Goal: Task Accomplishment & Management: Manage account settings

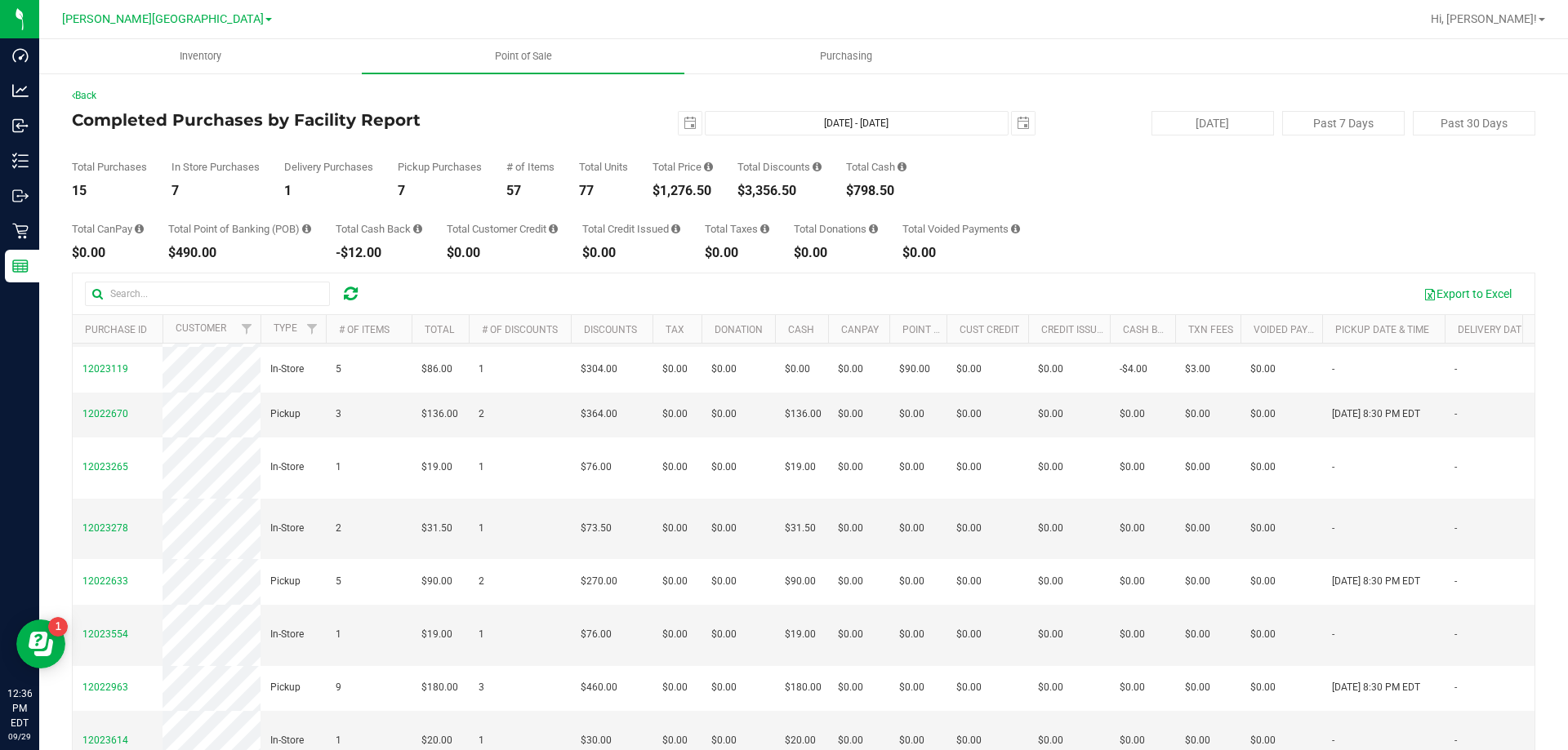
click at [345, 290] on icon at bounding box center [351, 293] width 13 height 16
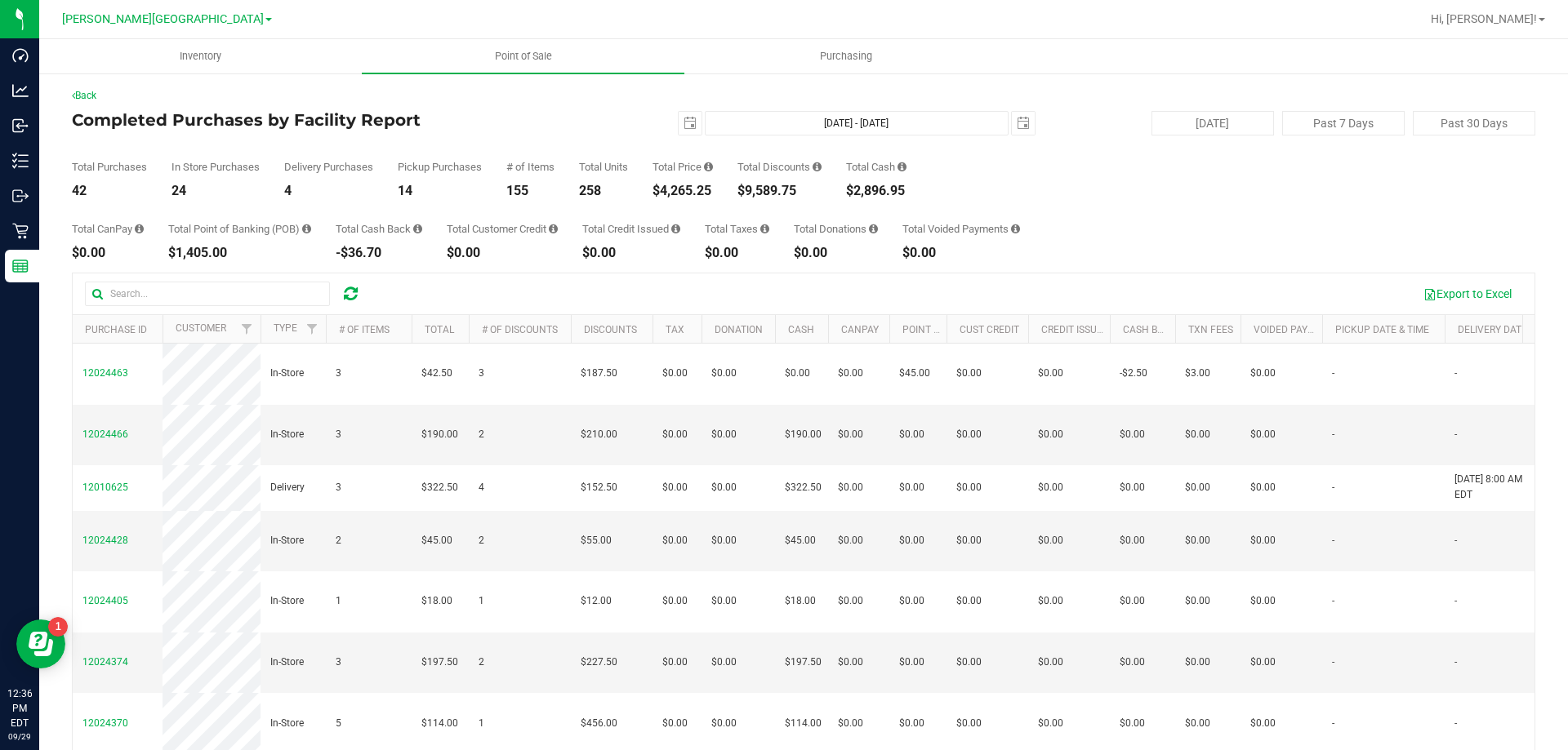
click at [351, 289] on icon at bounding box center [351, 293] width 13 height 16
click at [1445, 288] on button "Export to Excel" at bounding box center [1467, 293] width 109 height 28
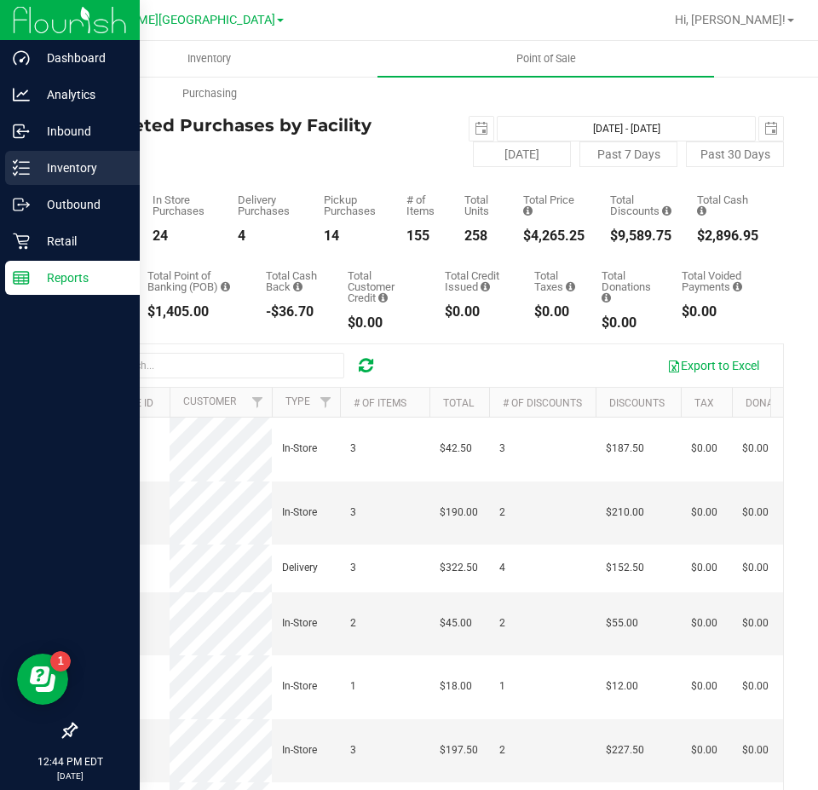
click at [52, 159] on p "Inventory" at bounding box center [81, 168] width 102 height 20
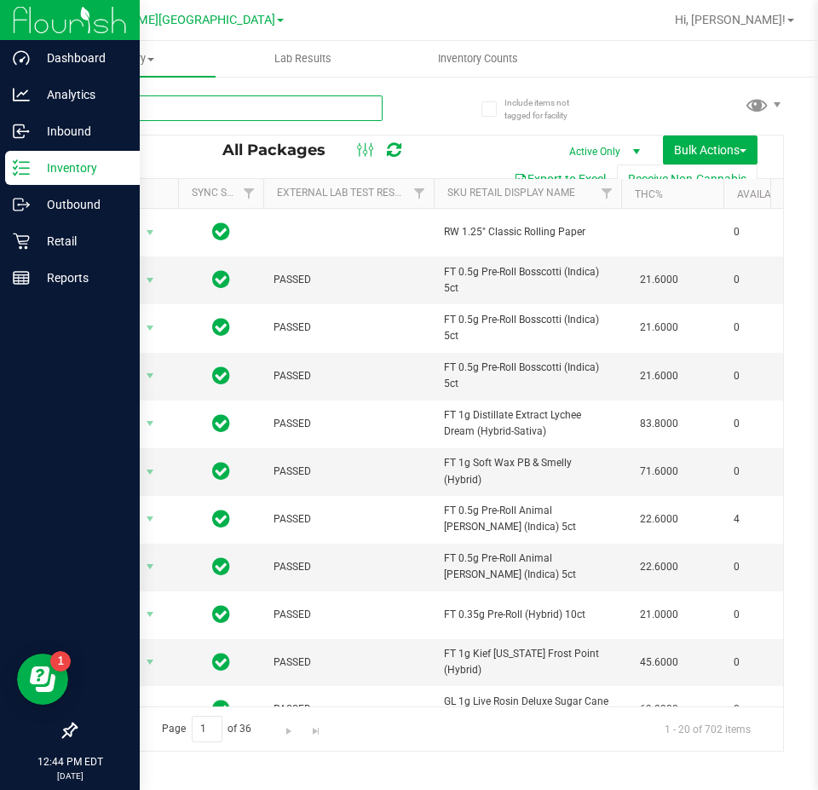
click at [261, 114] on input "text" at bounding box center [229, 108] width 308 height 26
type input "7118104942831880"
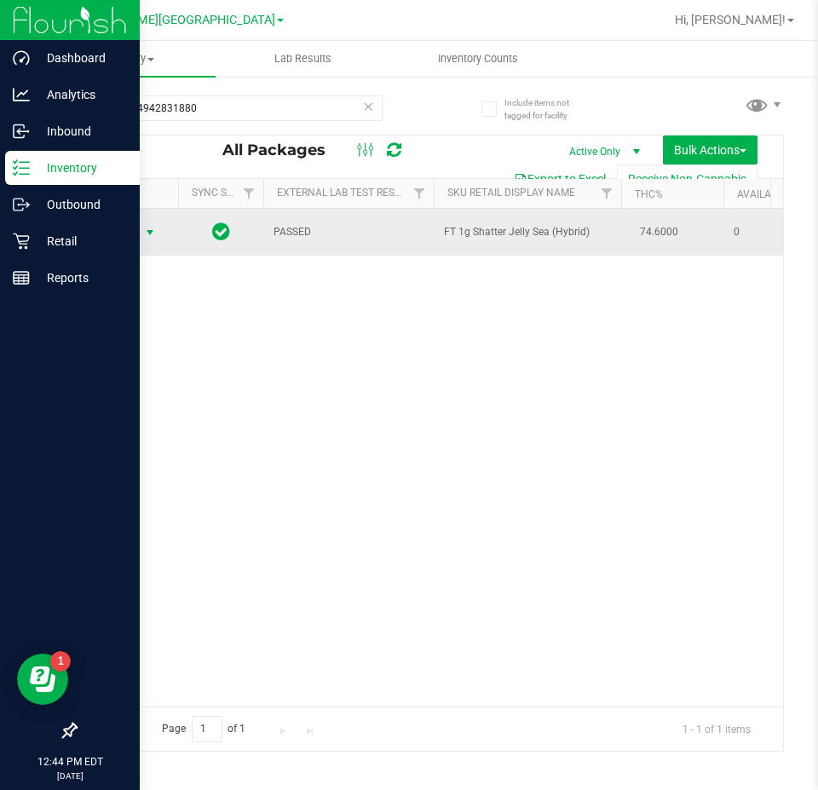
click at [138, 234] on span "Action" at bounding box center [116, 233] width 46 height 24
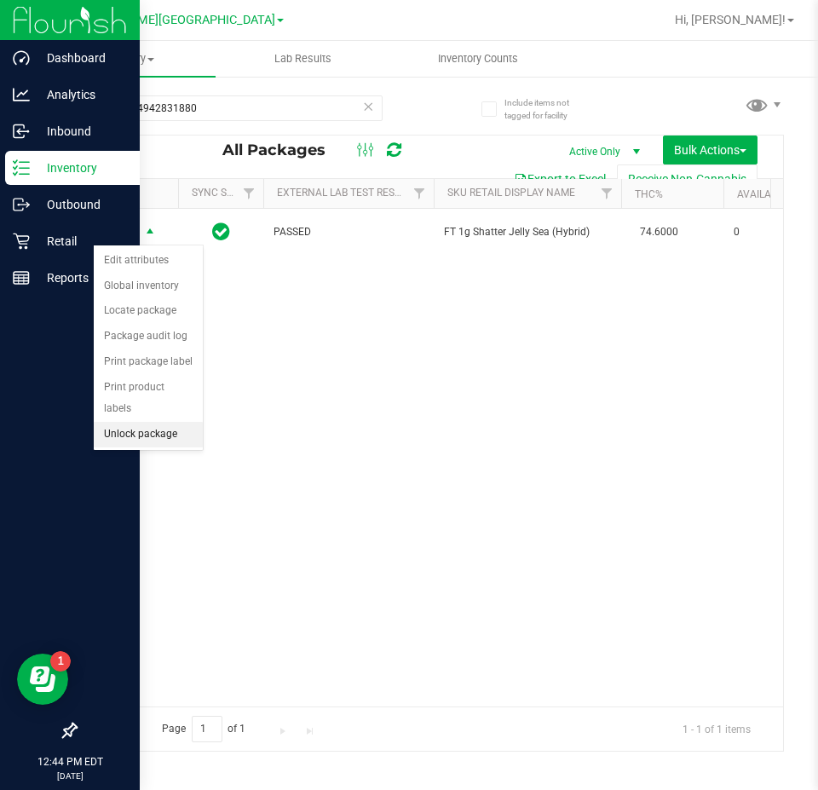
click at [151, 422] on li "Unlock package" at bounding box center [148, 435] width 109 height 26
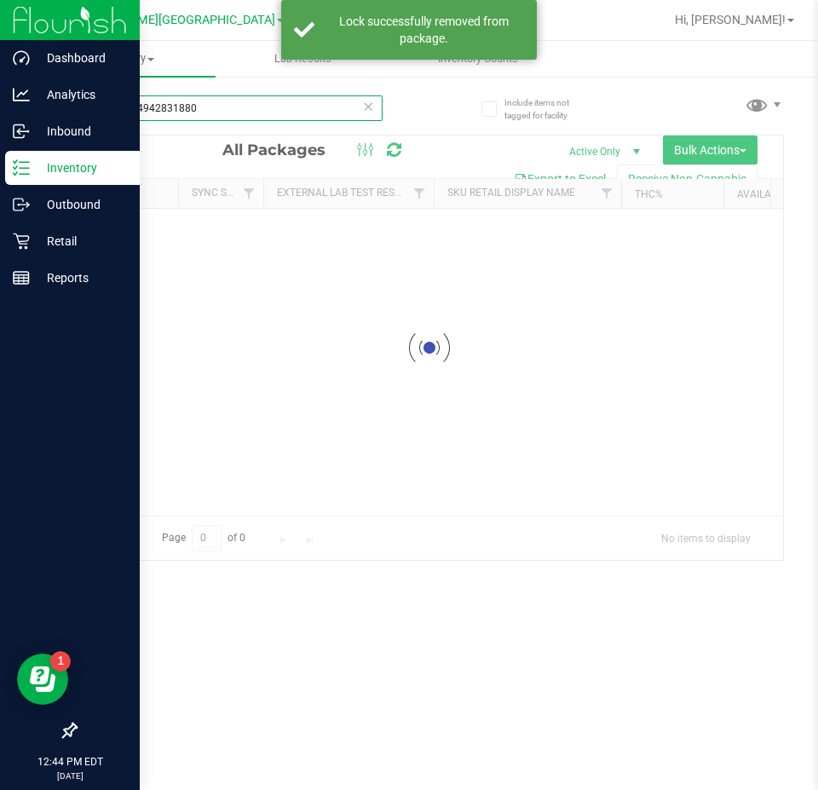
click at [174, 101] on div "Inventory All packages All inventory Waste log Create inventory Lab Results Inv…" at bounding box center [429, 415] width 777 height 749
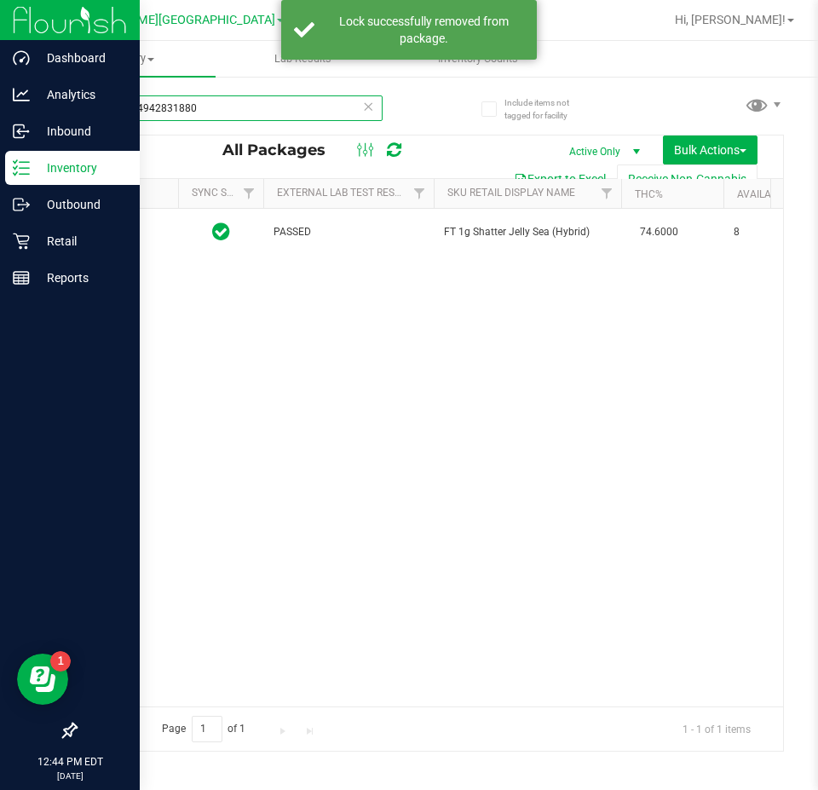
click at [174, 101] on input "7118104942831880" at bounding box center [229, 108] width 308 height 26
type input "0754385988243833"
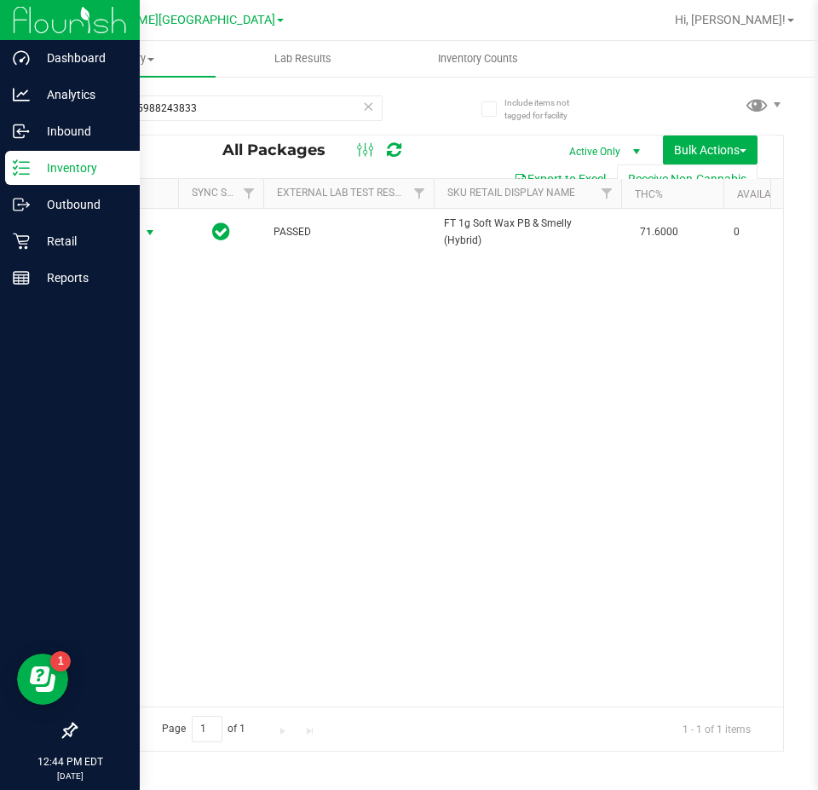
click at [138, 237] on span "Action" at bounding box center [116, 233] width 46 height 24
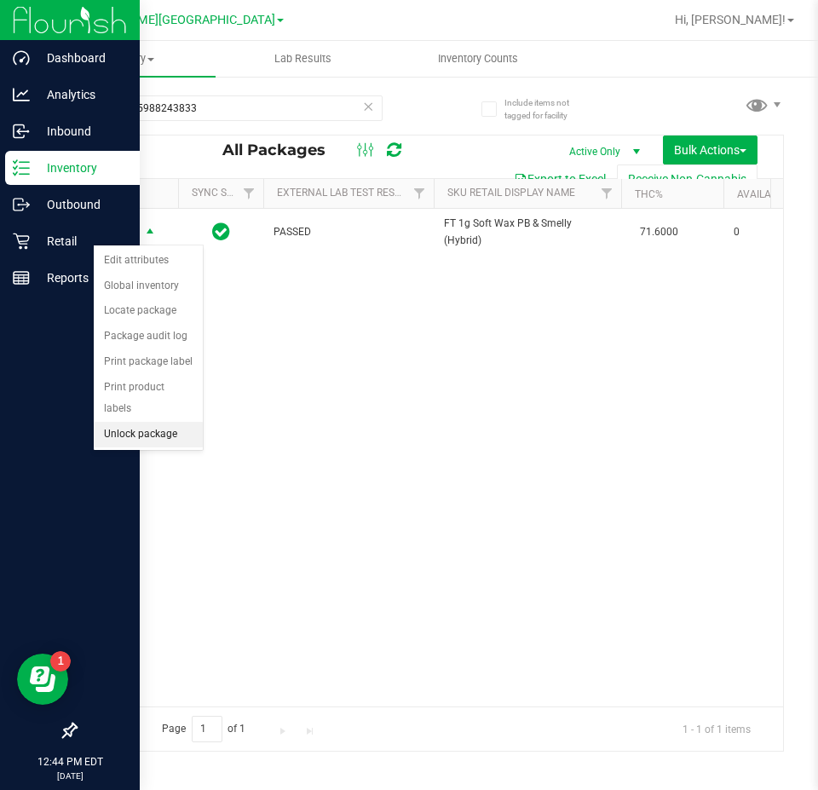
click at [157, 422] on li "Unlock package" at bounding box center [148, 435] width 109 height 26
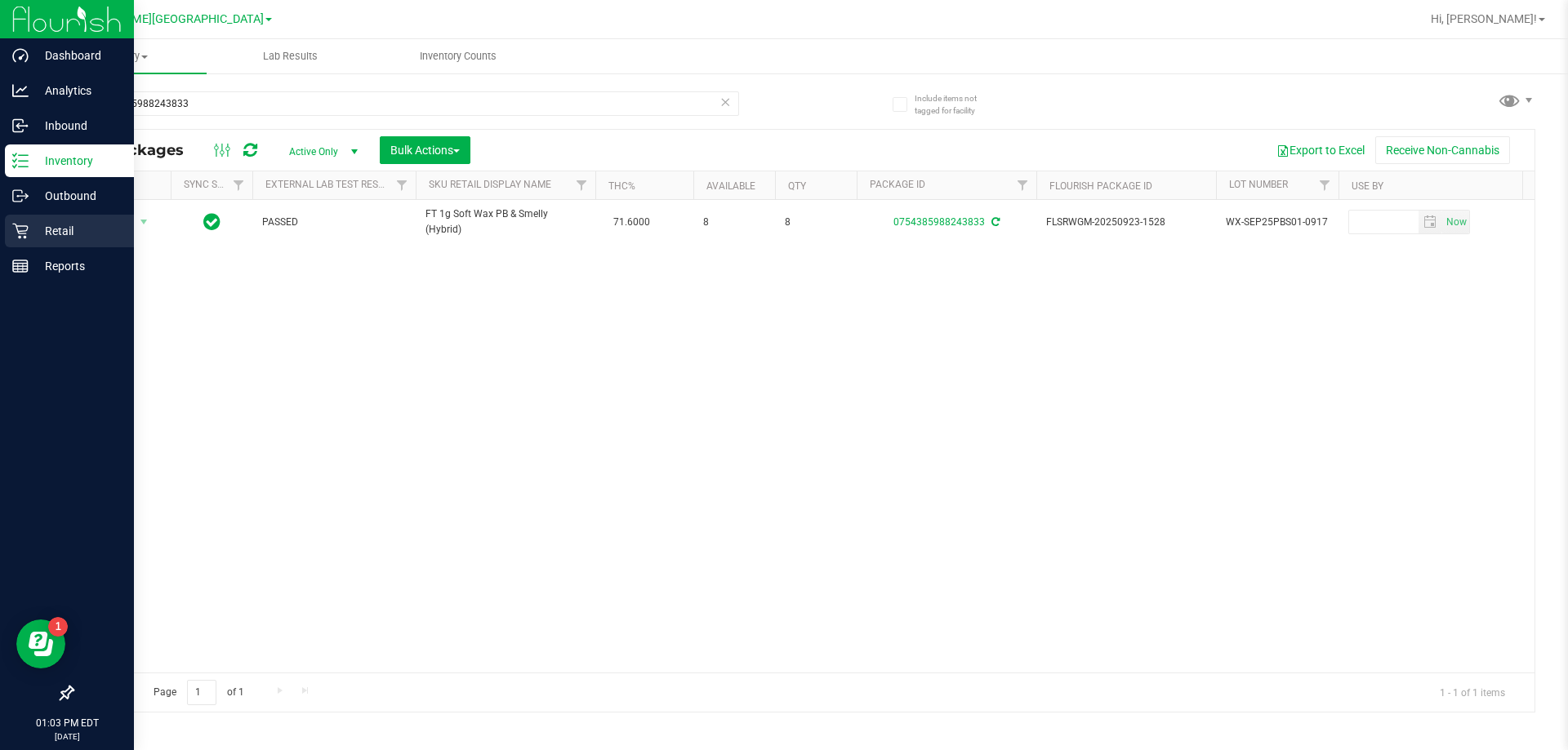
click at [22, 230] on icon at bounding box center [20, 231] width 16 height 16
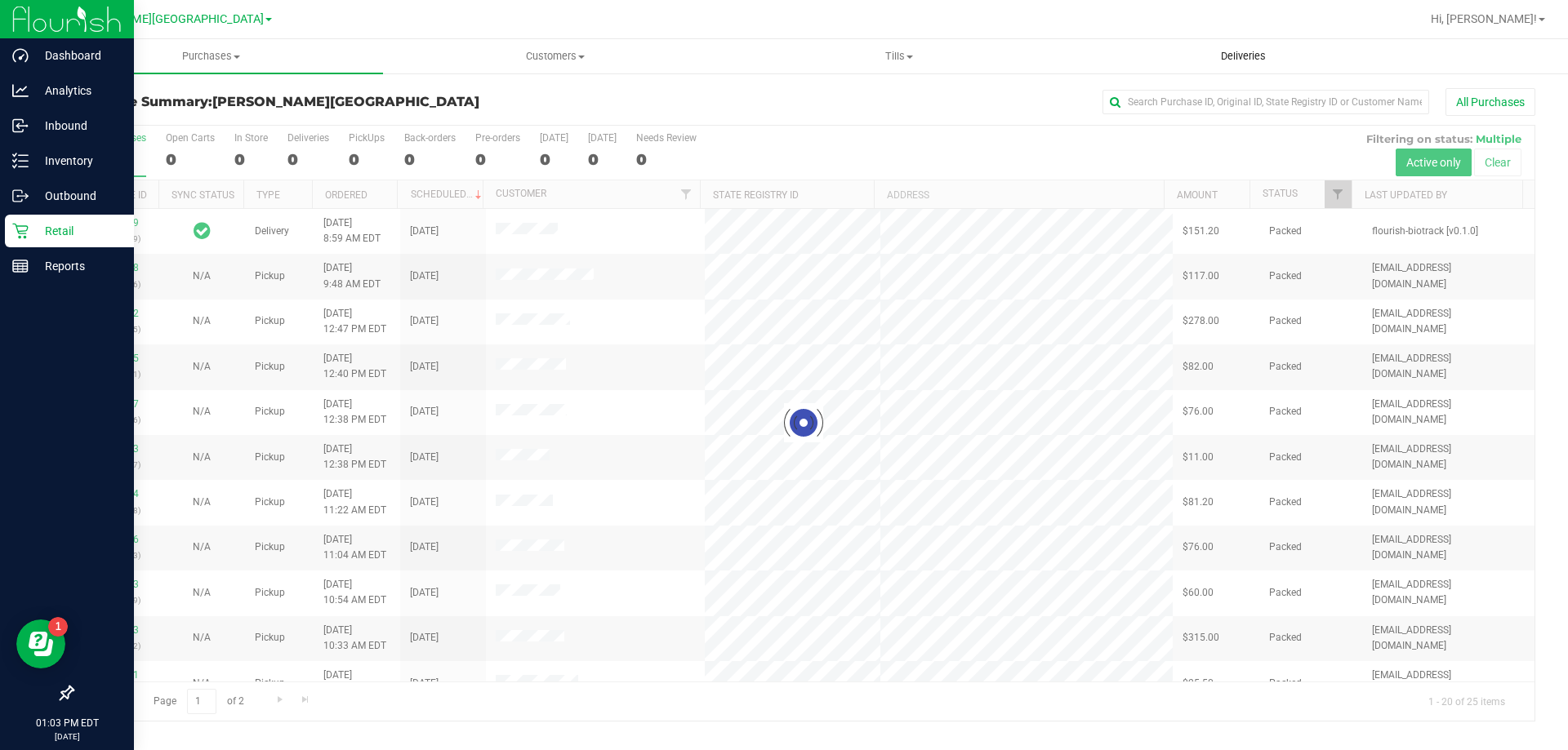
click at [1235, 59] on span "Deliveries" at bounding box center [1243, 56] width 89 height 14
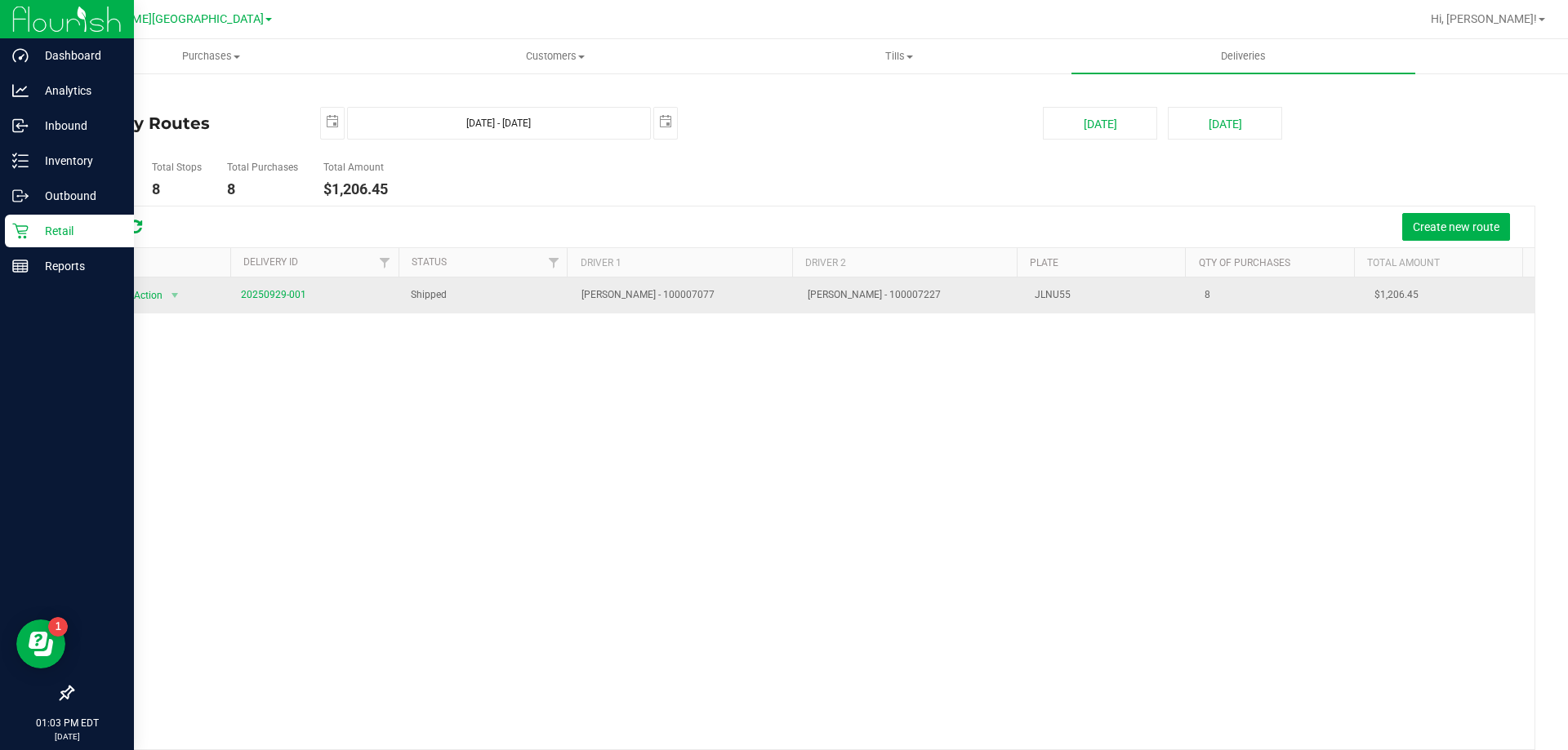
click at [273, 301] on span "20250929-001" at bounding box center [273, 295] width 65 height 15
click at [270, 296] on link "20250929-001" at bounding box center [273, 295] width 65 height 11
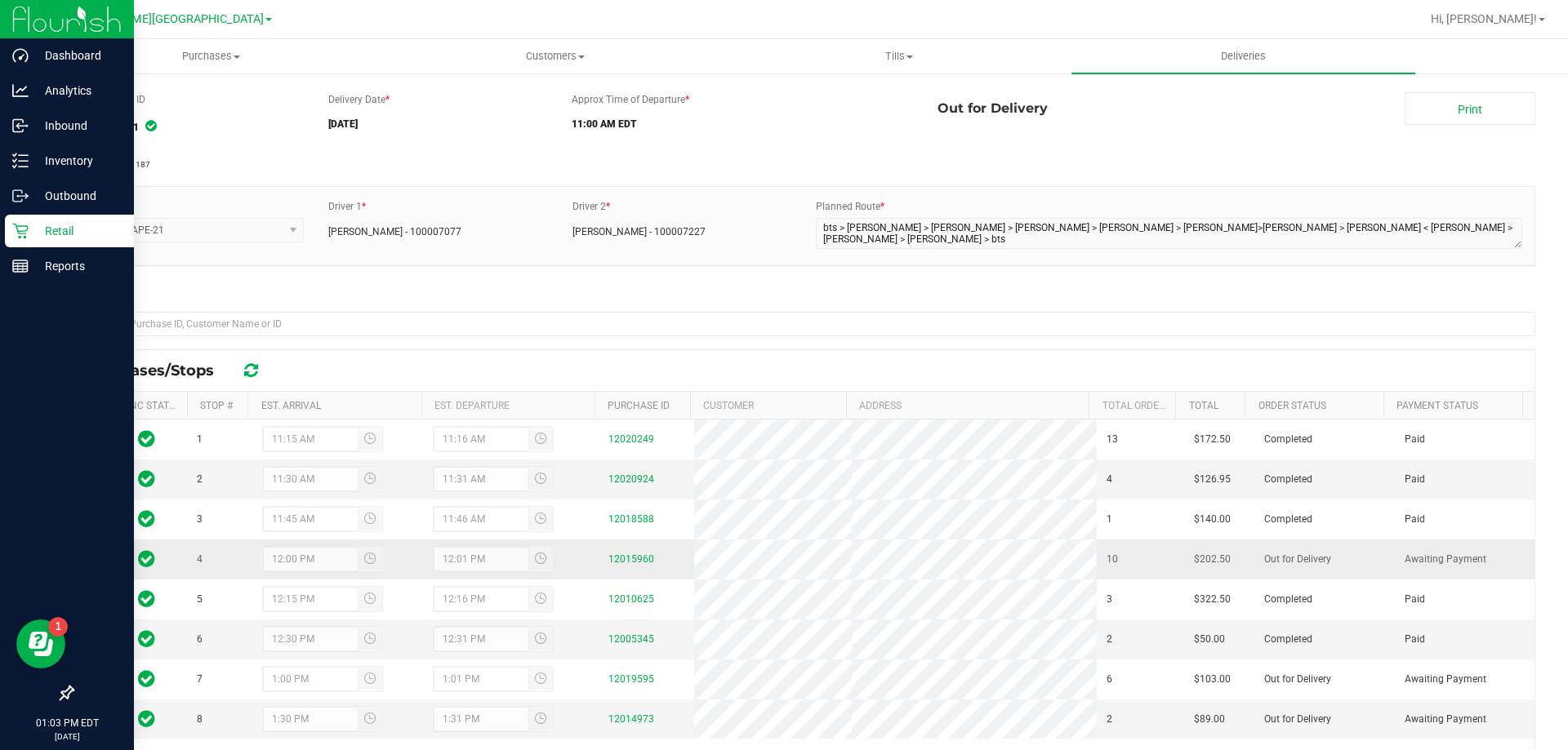
scroll to position [81, 0]
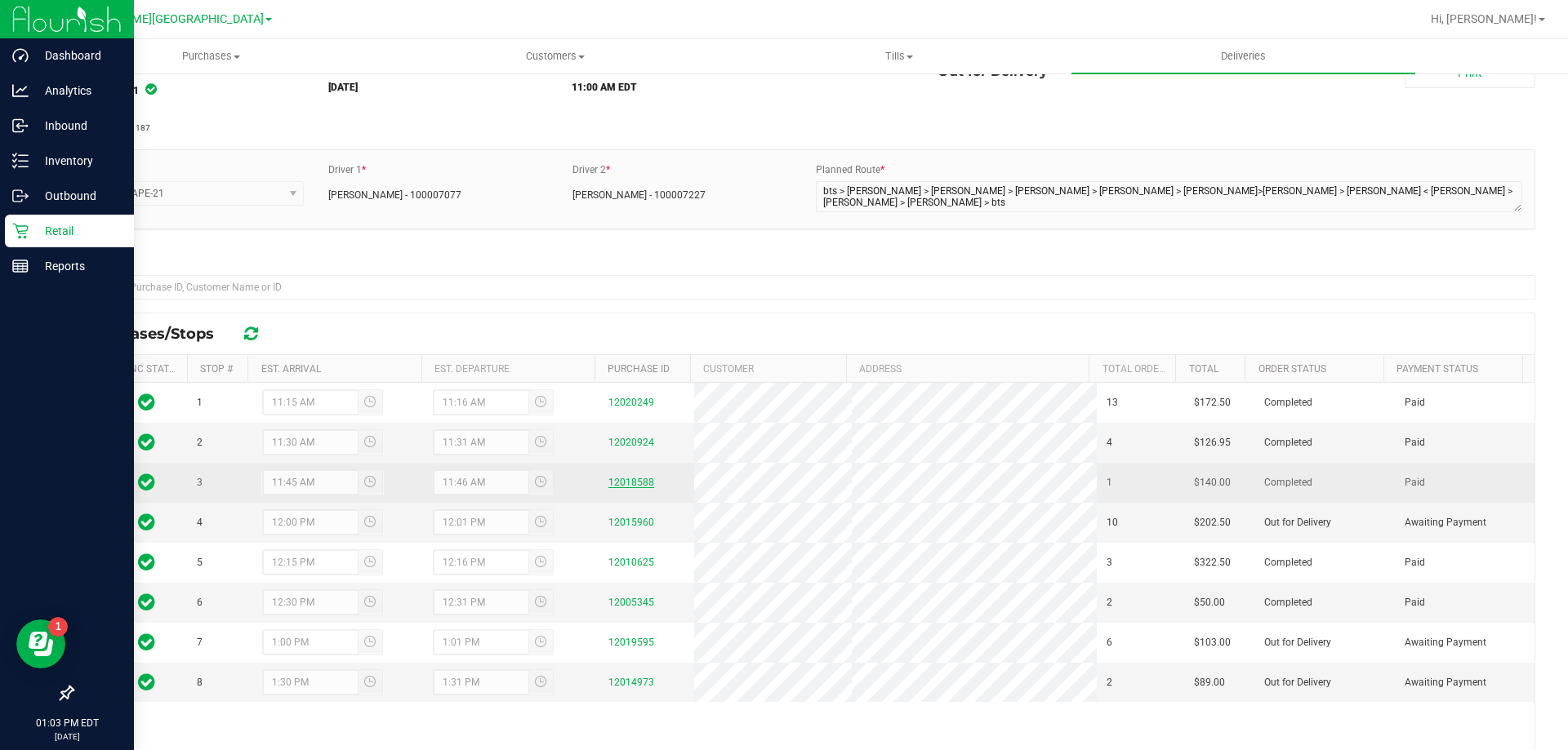
click at [640, 479] on link "12018588" at bounding box center [632, 483] width 46 height 11
